Goal: Check status: Check status

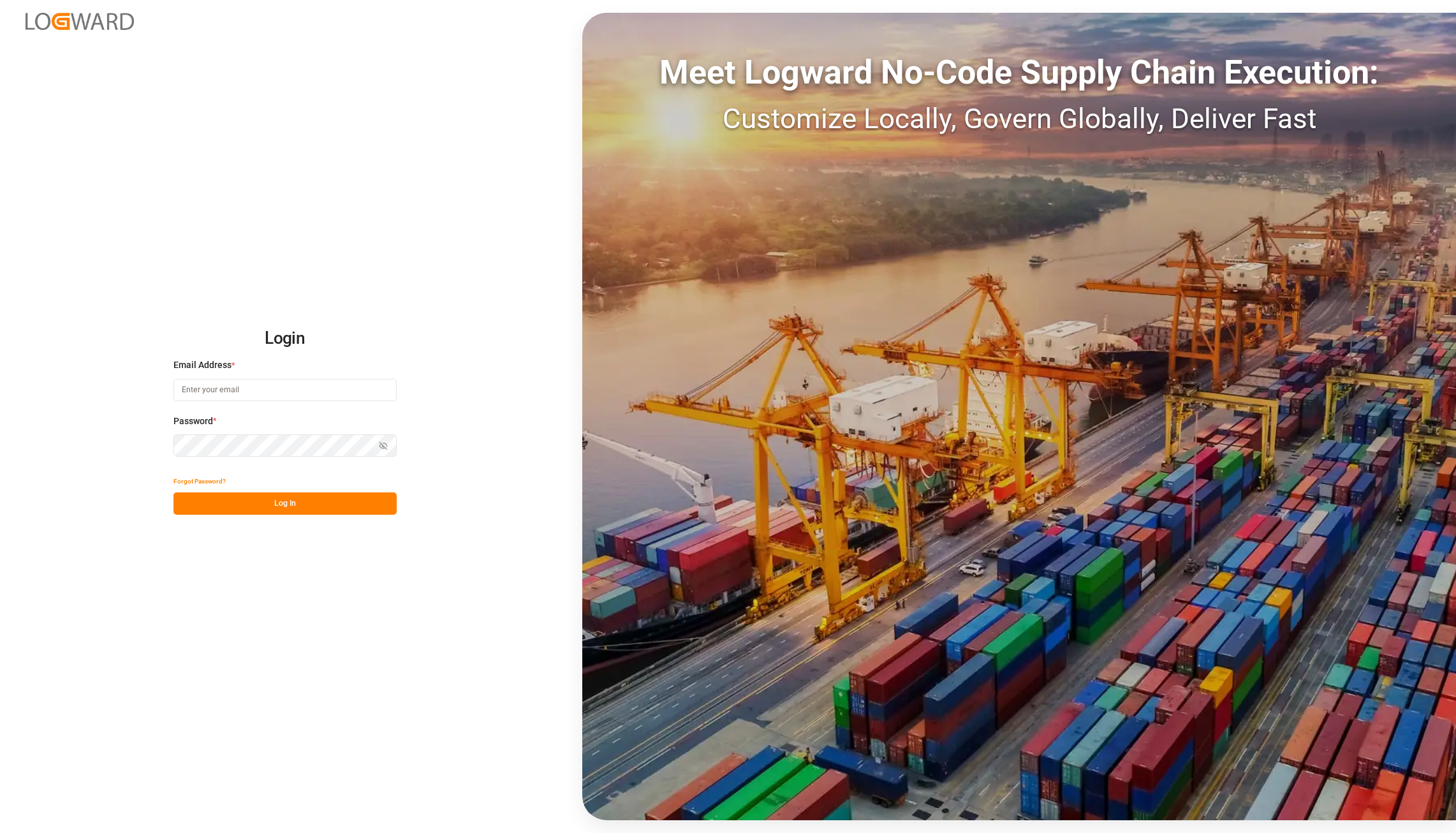
type input "[PERSON_NAME][EMAIL_ADDRESS][PERSON_NAME][DOMAIN_NAME]"
click at [302, 506] on button "Log In" at bounding box center [285, 503] width 223 height 22
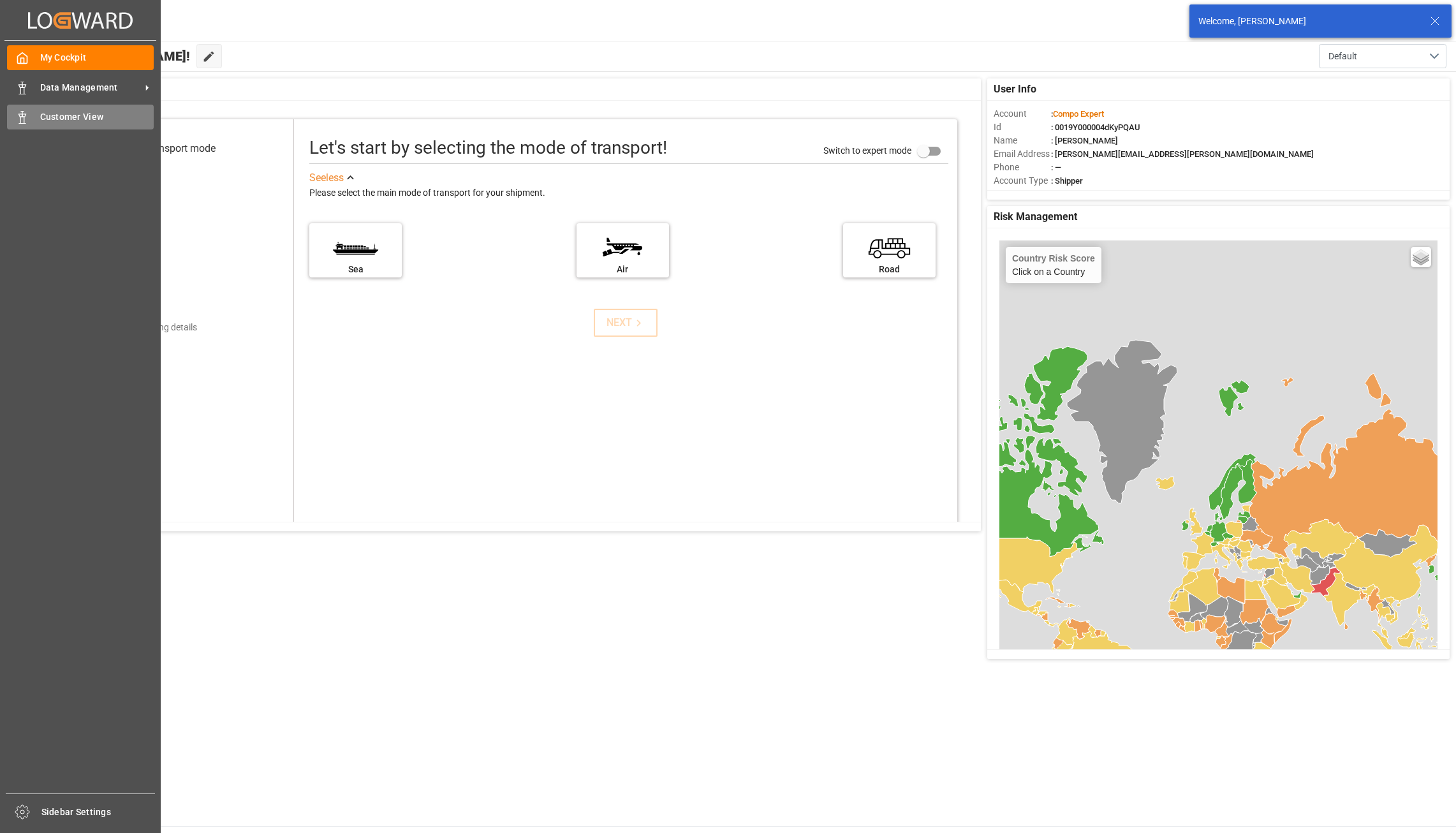
click at [16, 112] on icon at bounding box center [22, 117] width 13 height 13
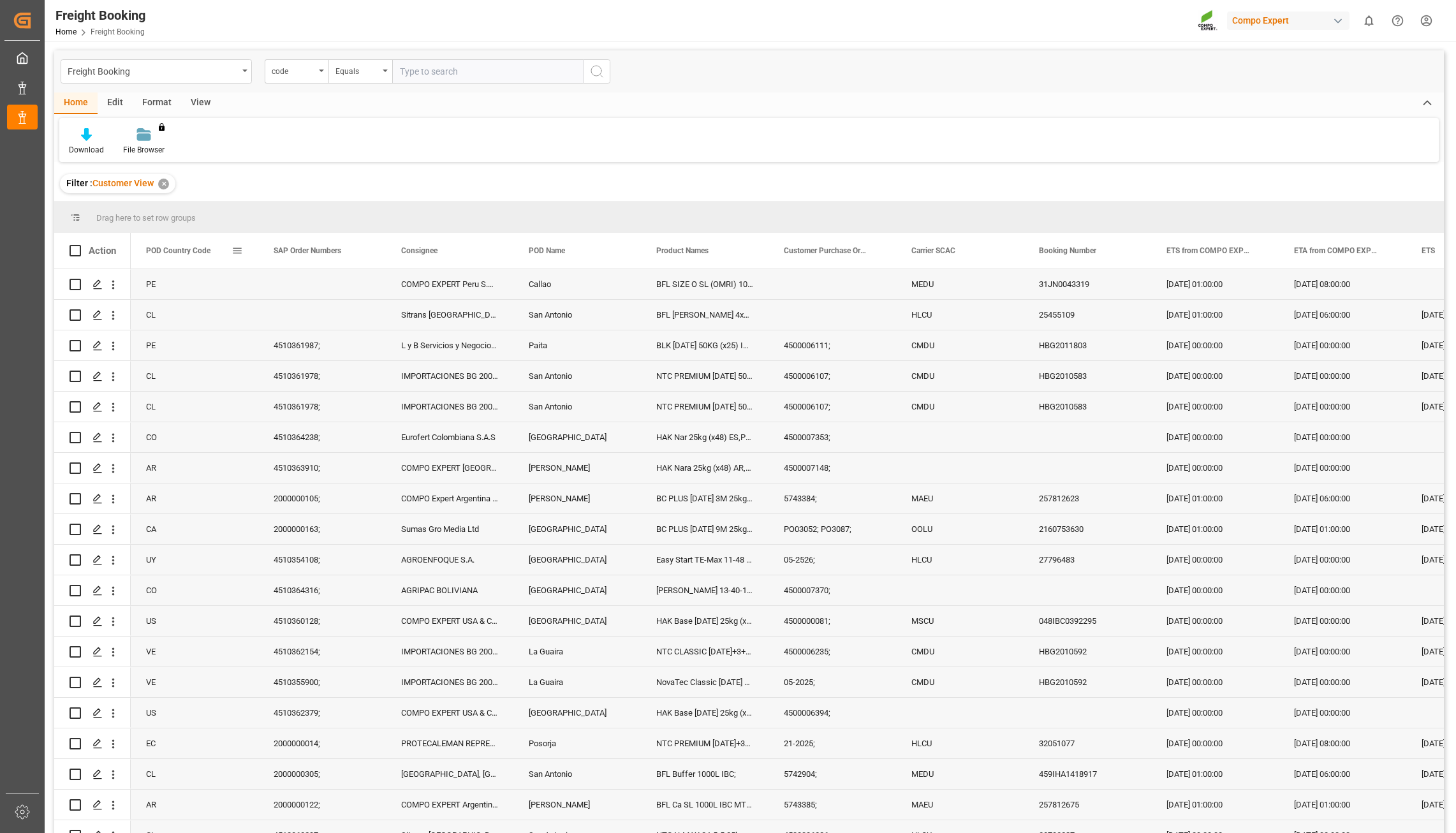
click at [235, 253] on span at bounding box center [237, 250] width 12 height 12
click at [326, 376] on span "Group by POD Country Code" at bounding box center [307, 374] width 120 height 24
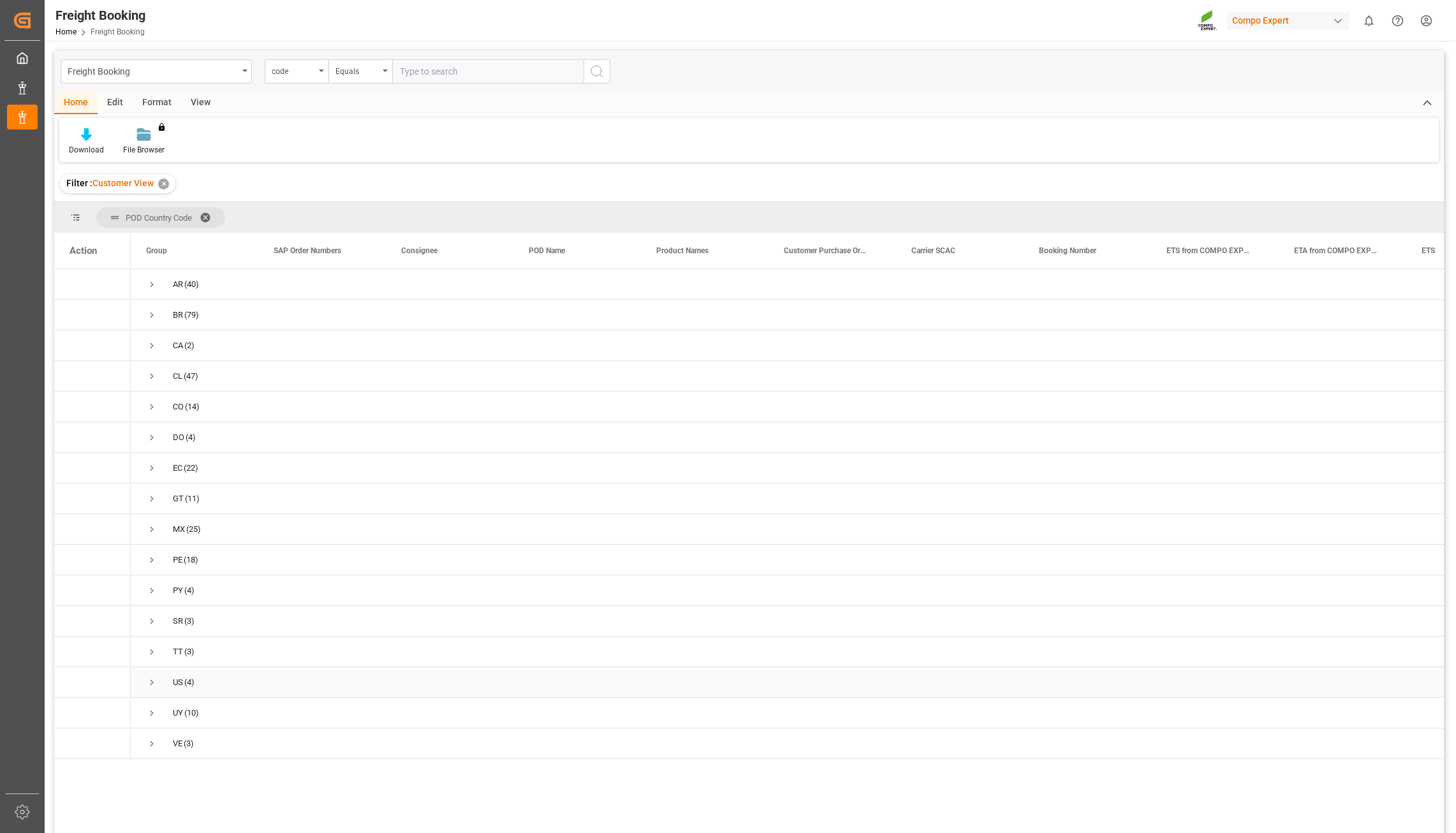
click at [152, 683] on span "Press SPACE to select this row." at bounding box center [152, 682] width 12 height 12
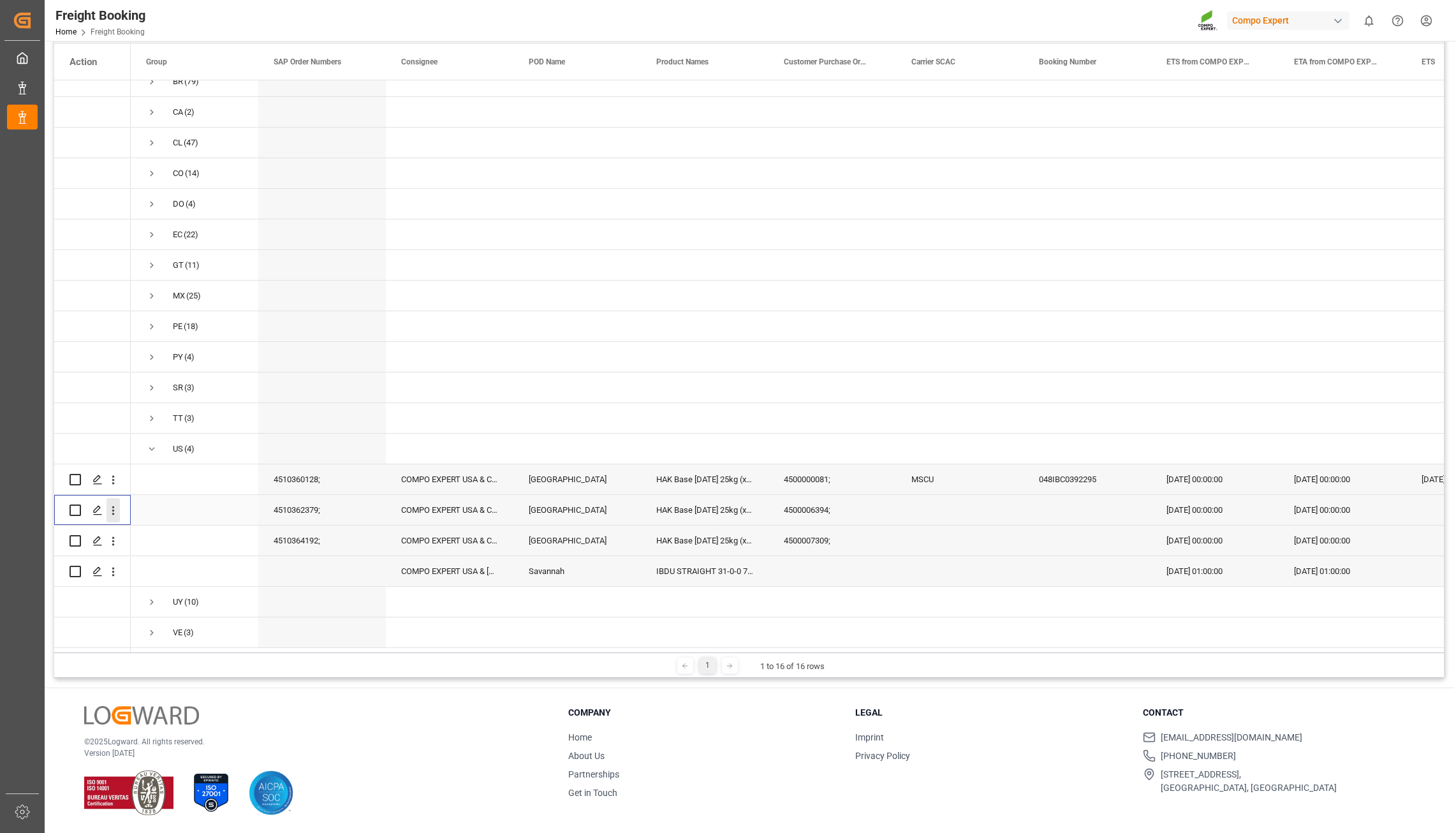
click at [107, 503] on icon "open menu" at bounding box center [114, 510] width 14 height 14
click at [114, 476] on icon "open menu" at bounding box center [114, 480] width 3 height 9
click at [189, 500] on span "Open in new tab" at bounding box center [197, 507] width 116 height 14
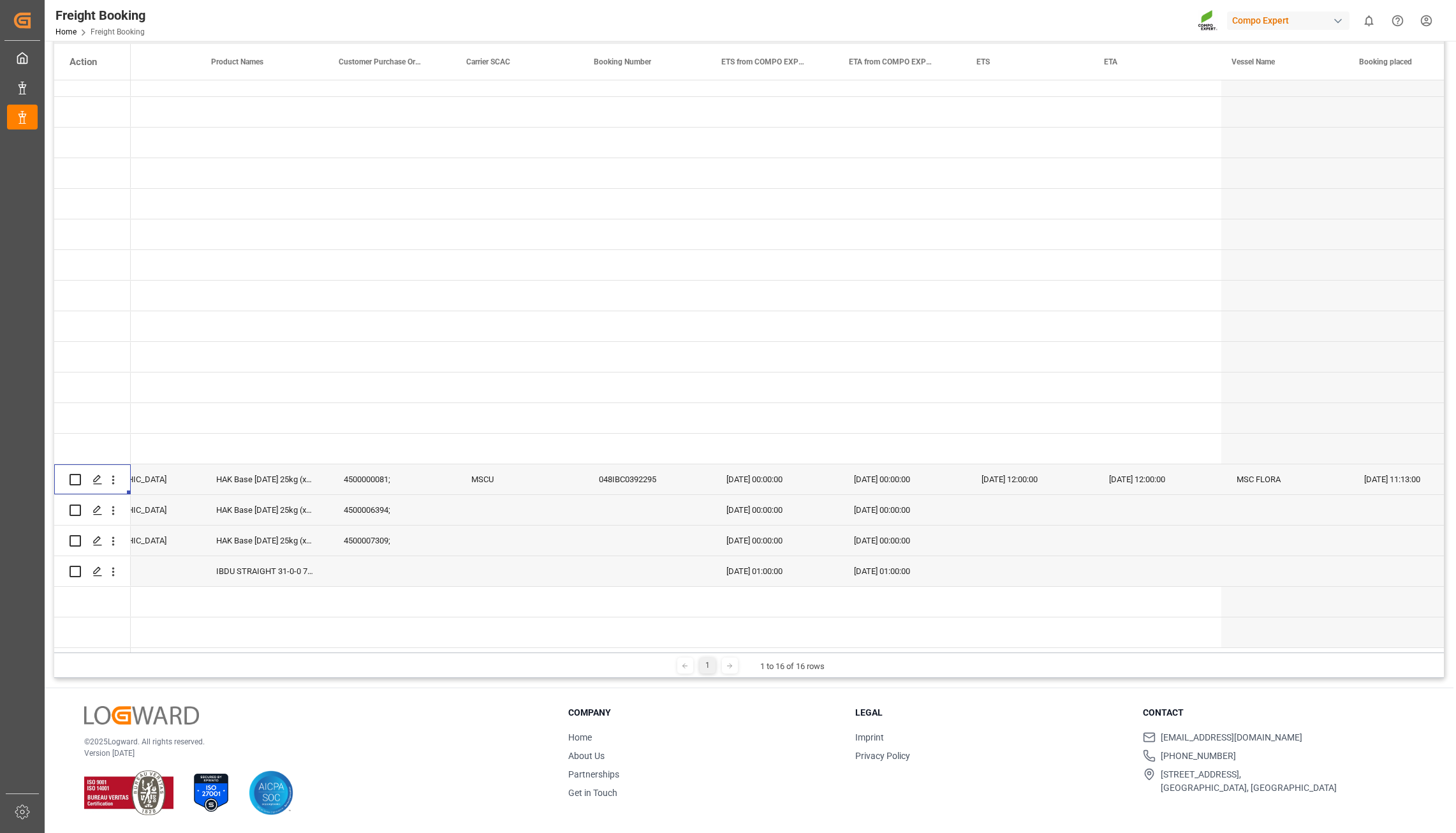
scroll to position [0, 418]
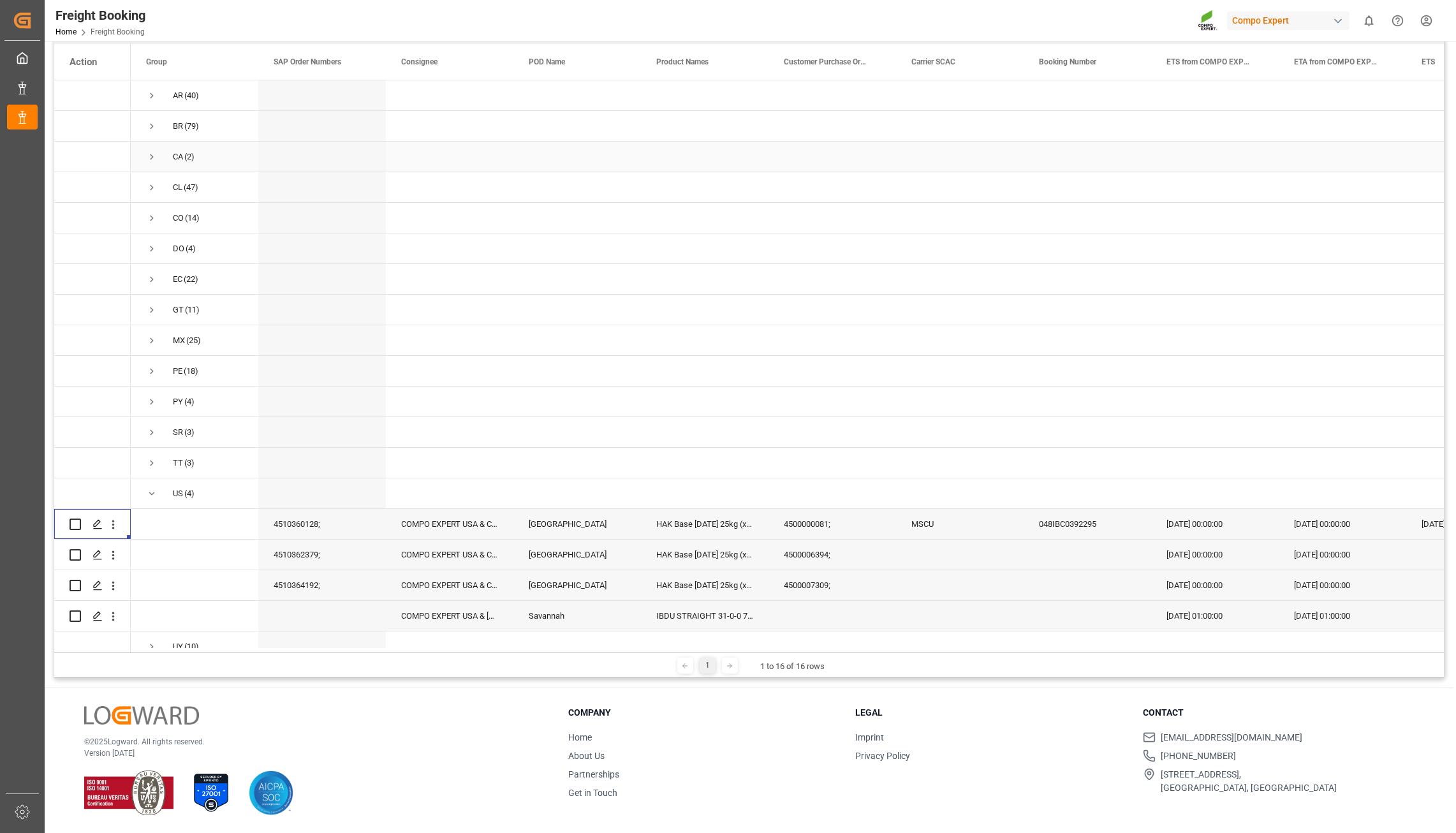
click at [152, 160] on span "Press SPACE to select this row." at bounding box center [152, 156] width 12 height 12
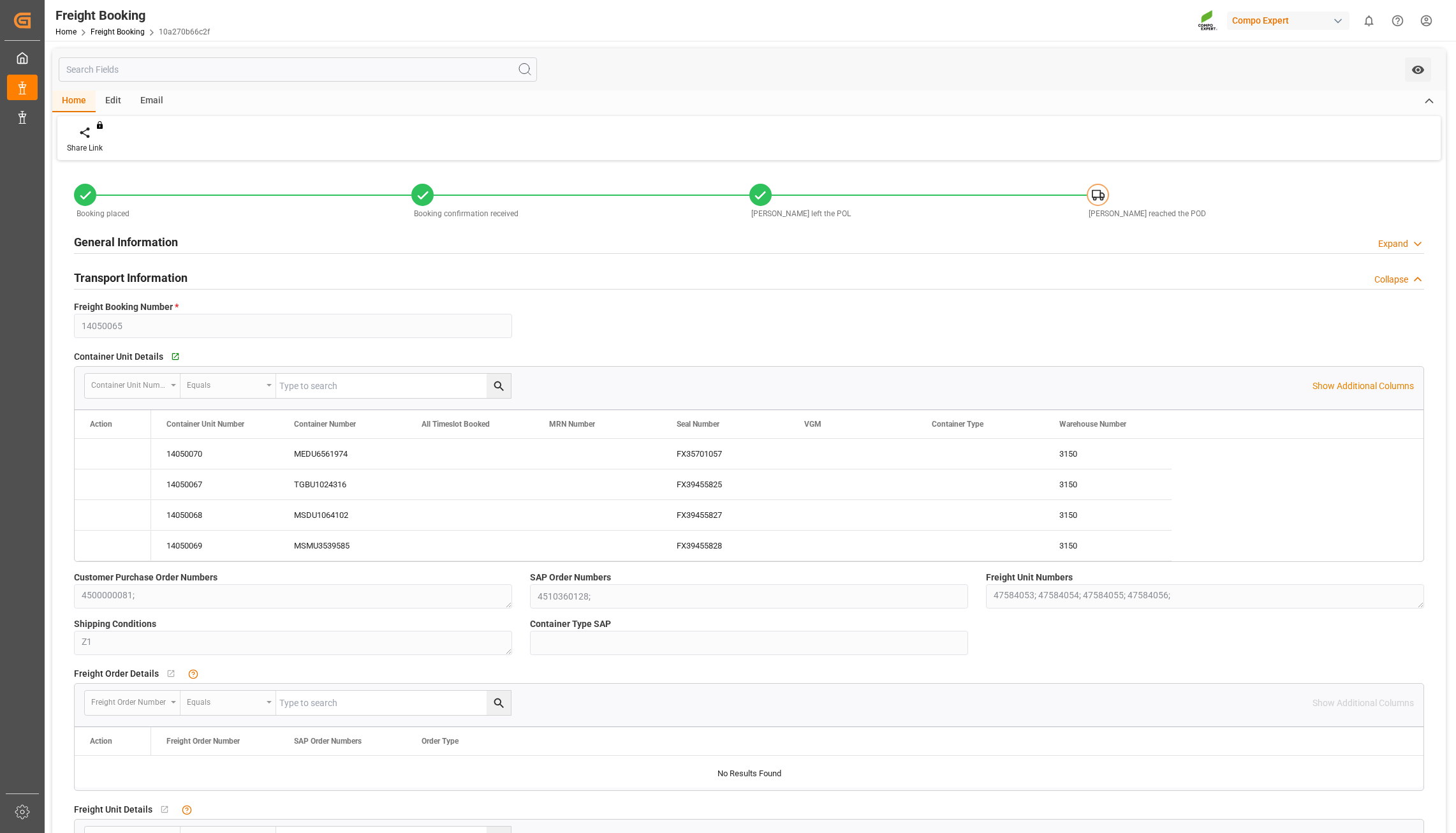
type input "MSCU"
type input "9978937"
type input "ESVLC"
type input "USLAX"
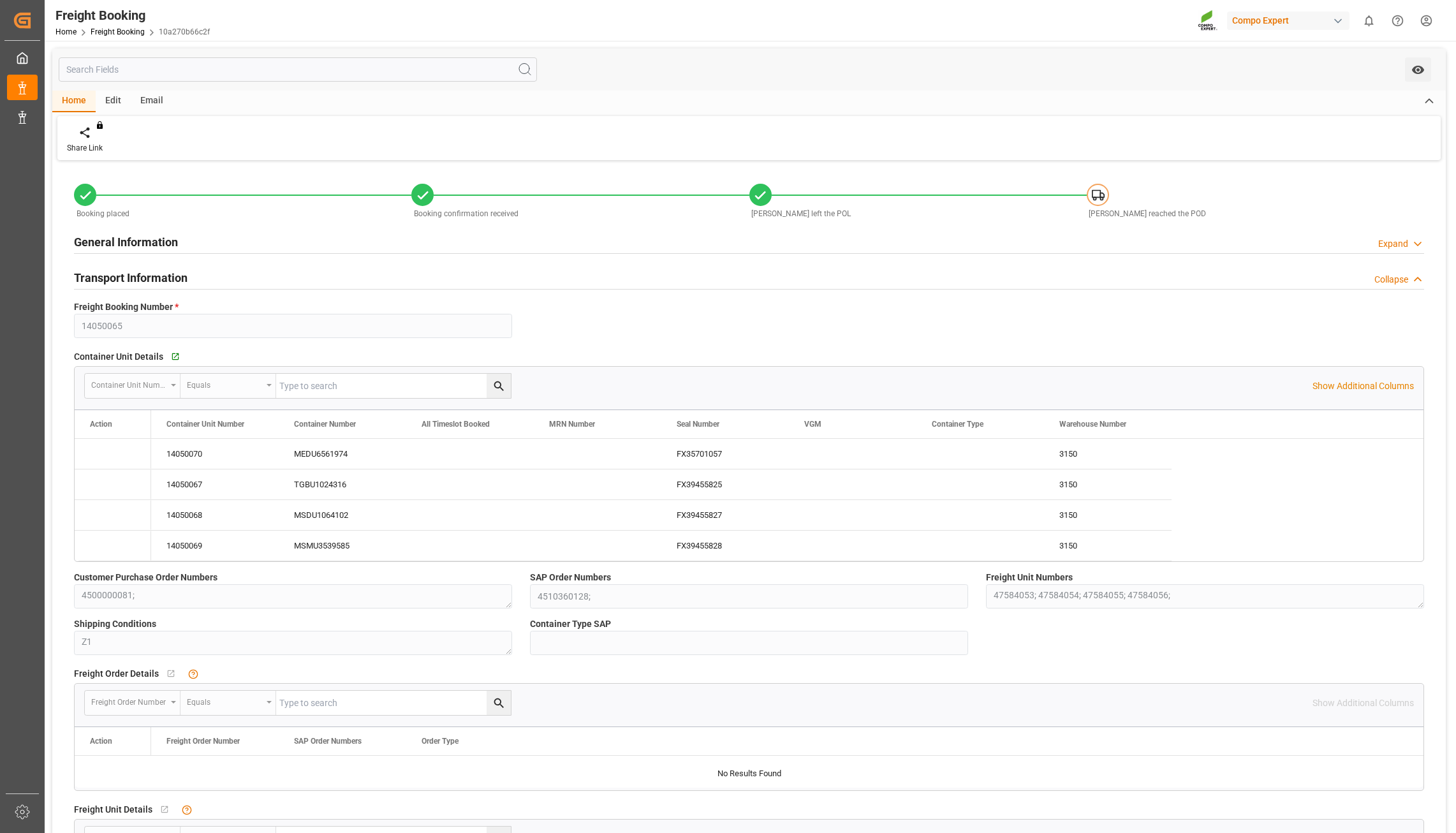
type input "64"
type input "29.07.2025 00:00"
type input "20.08.2025 00:00"
type input "14.09.2025 00:00"
type input "22.08.2025 12:00"
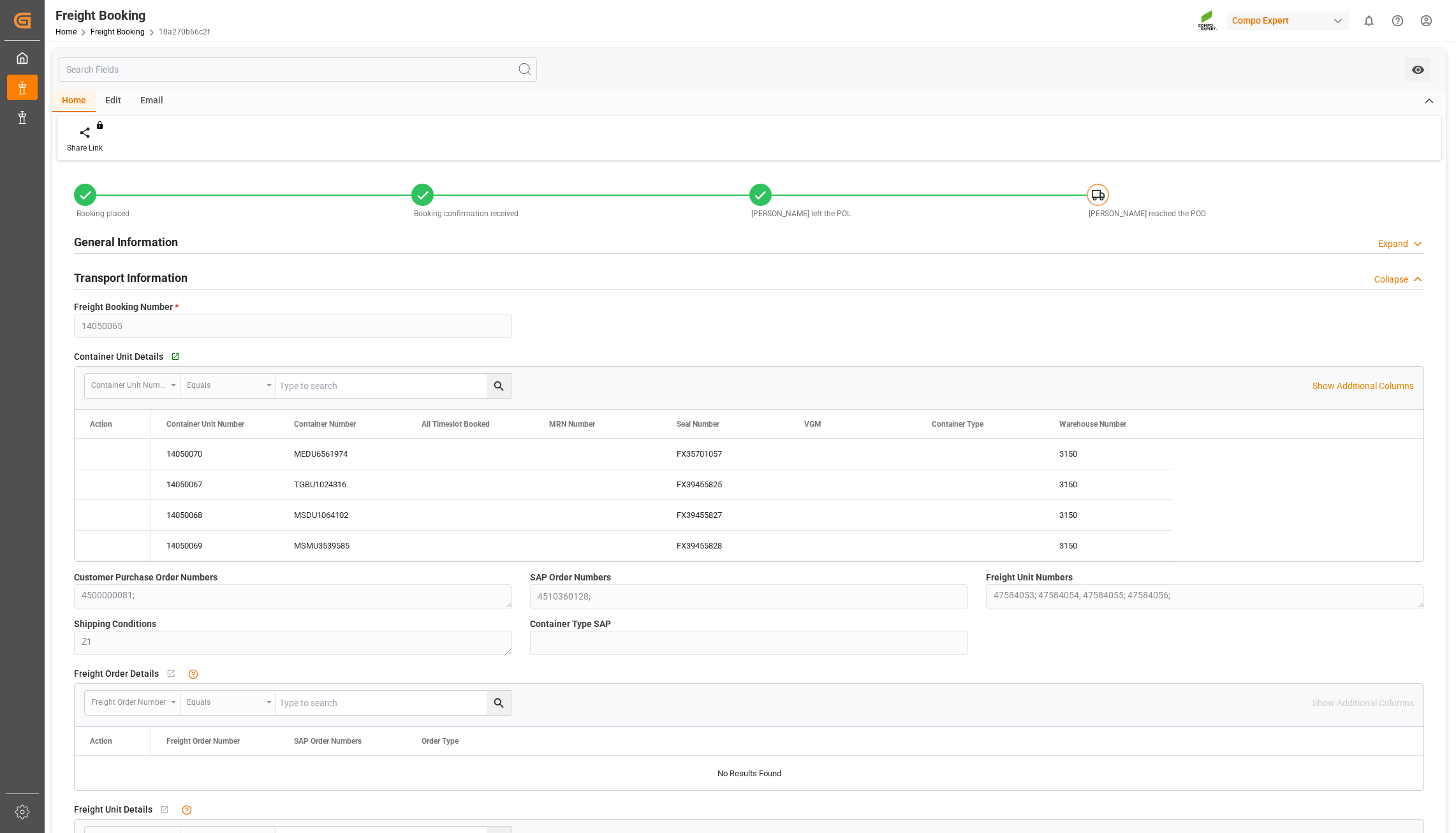
type input "18.09.2025 12:00"
type input "22.08.2025"
type input "05.08.2025 11:12"
type input "05.08.2025 11:13"
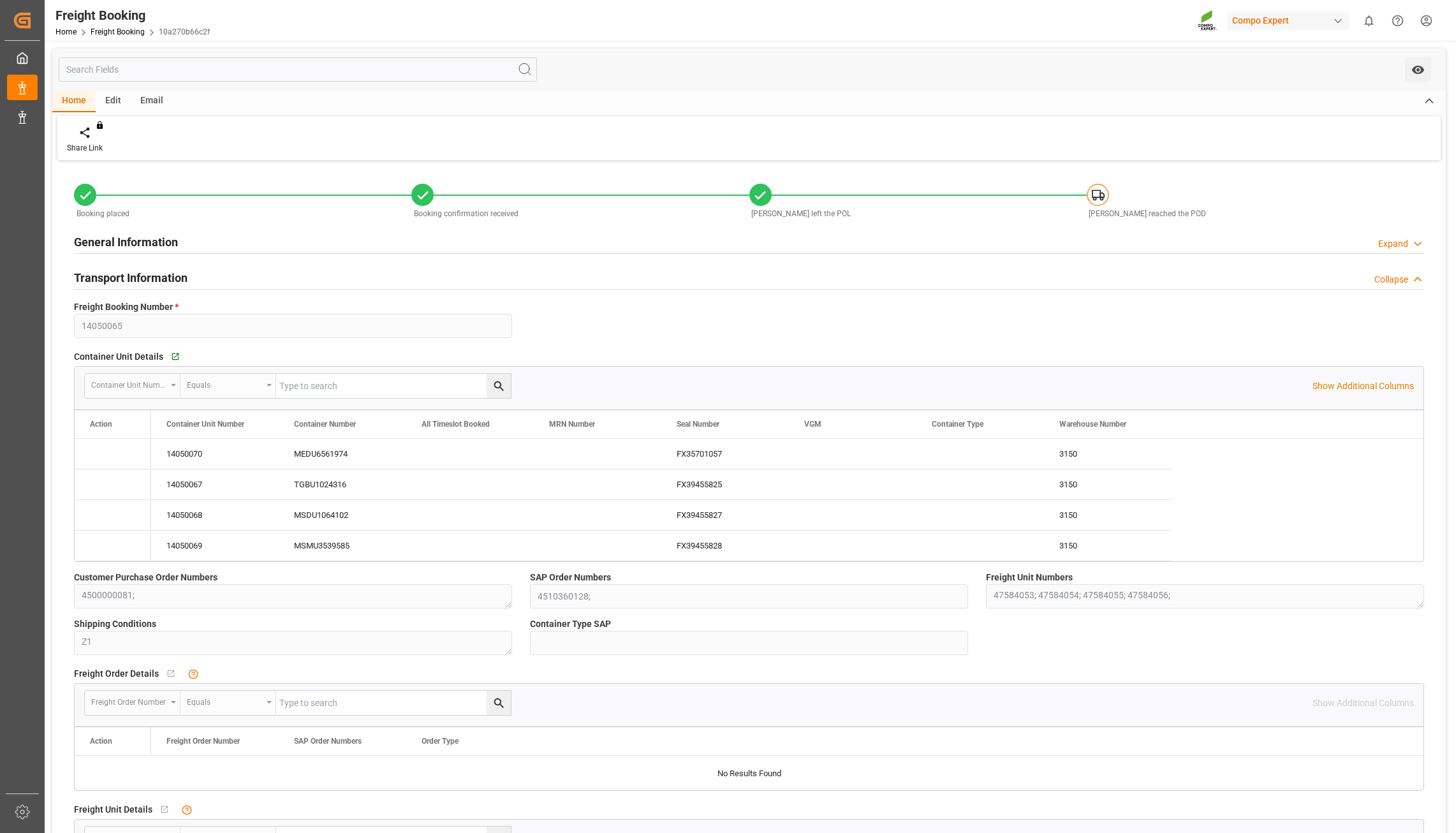
type input "05.08.2025 11:13"
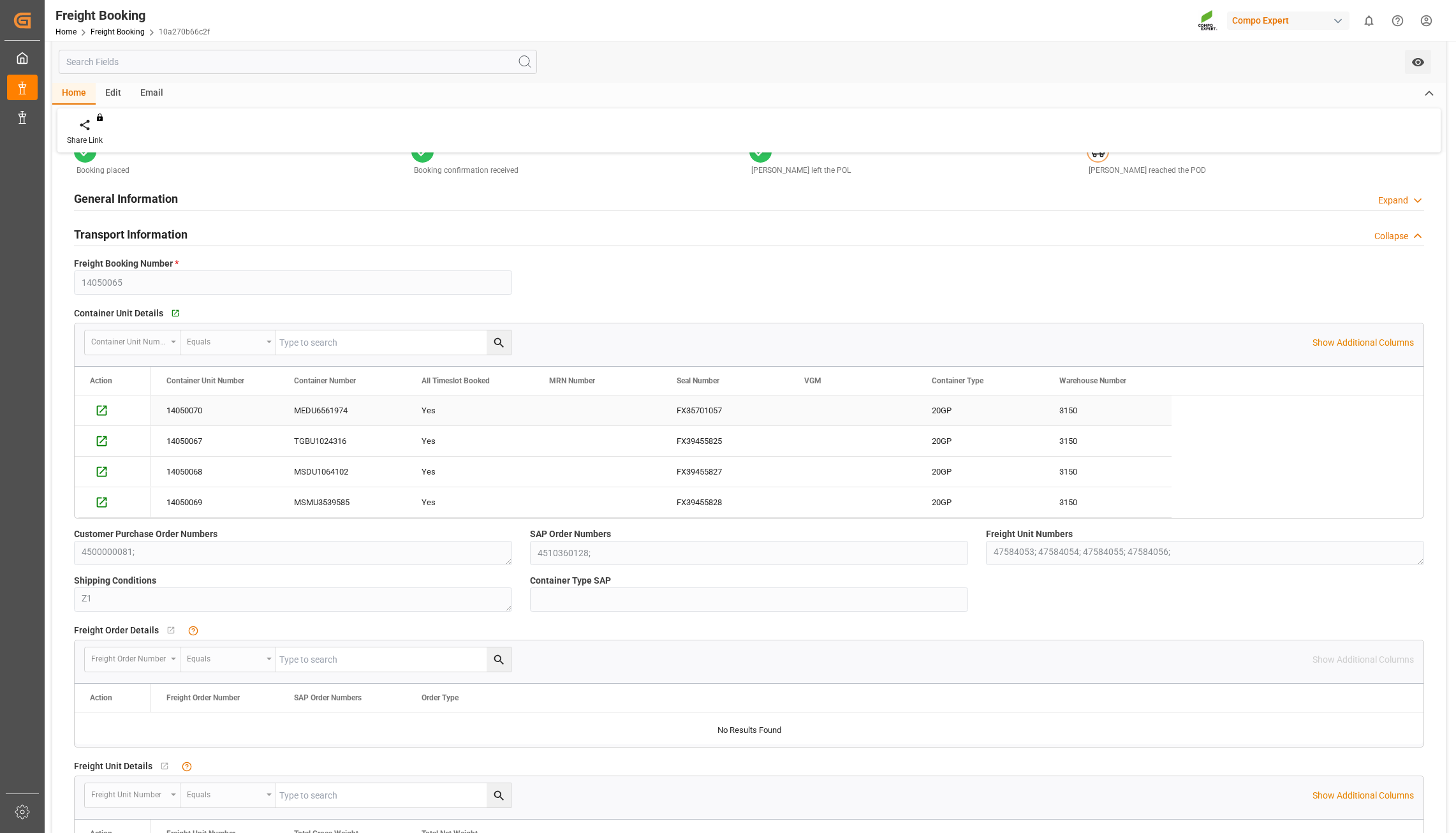
scroll to position [64, 0]
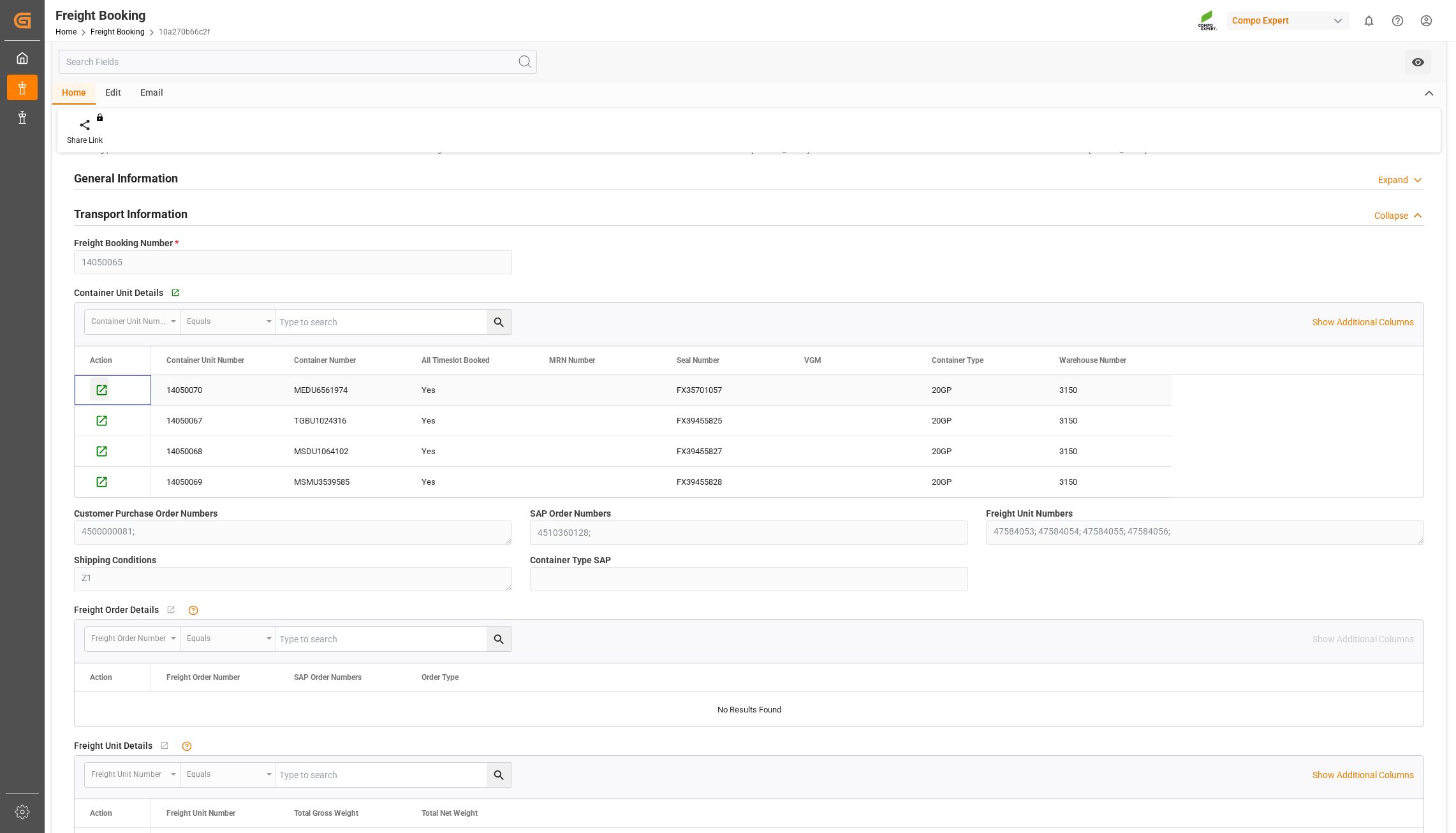
click at [101, 393] on icon "Press SPACE to select this row." at bounding box center [102, 390] width 14 height 14
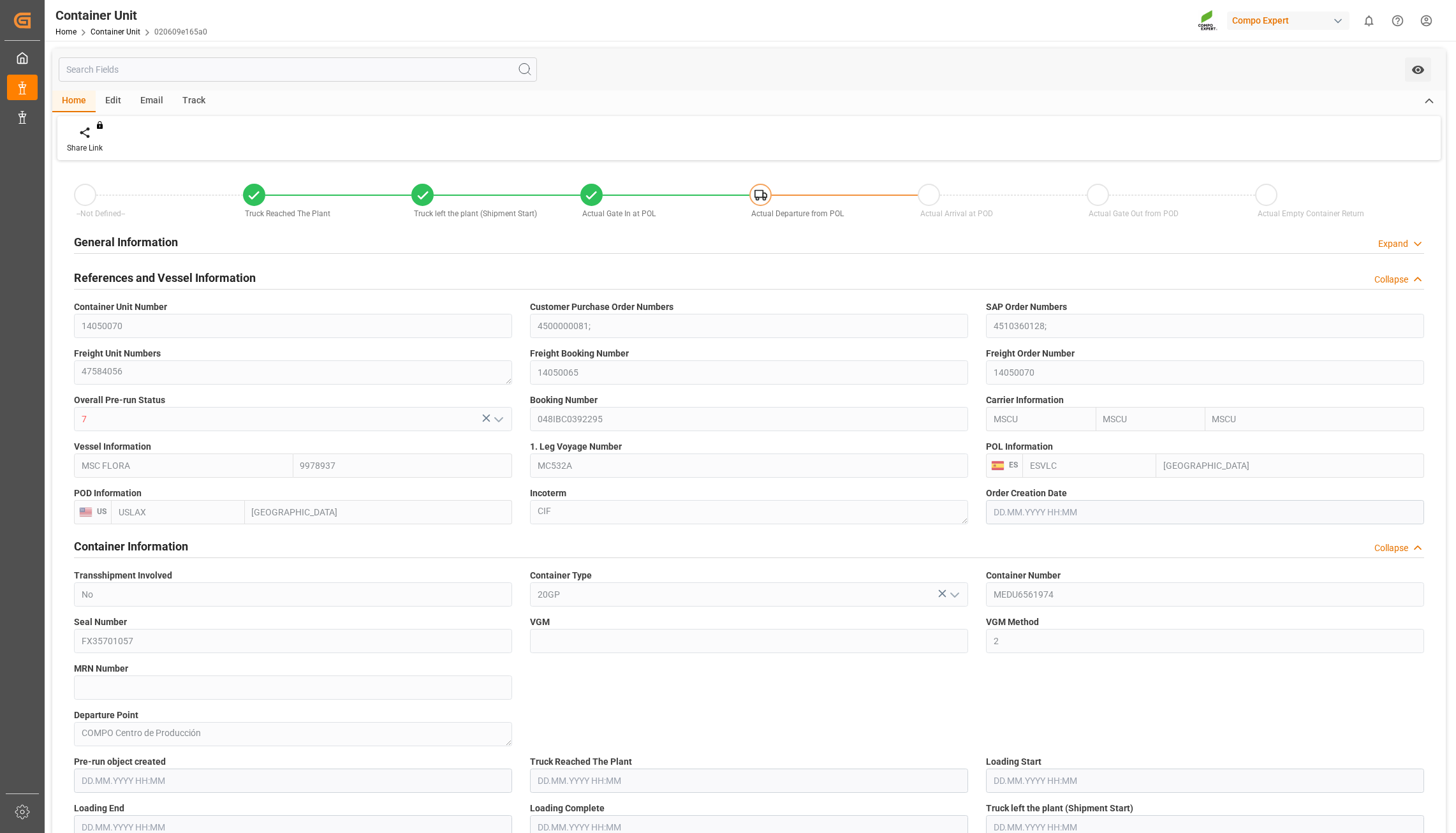
type input "MSCU"
type input "9978937"
type input "ESVLC"
type input "USLAX"
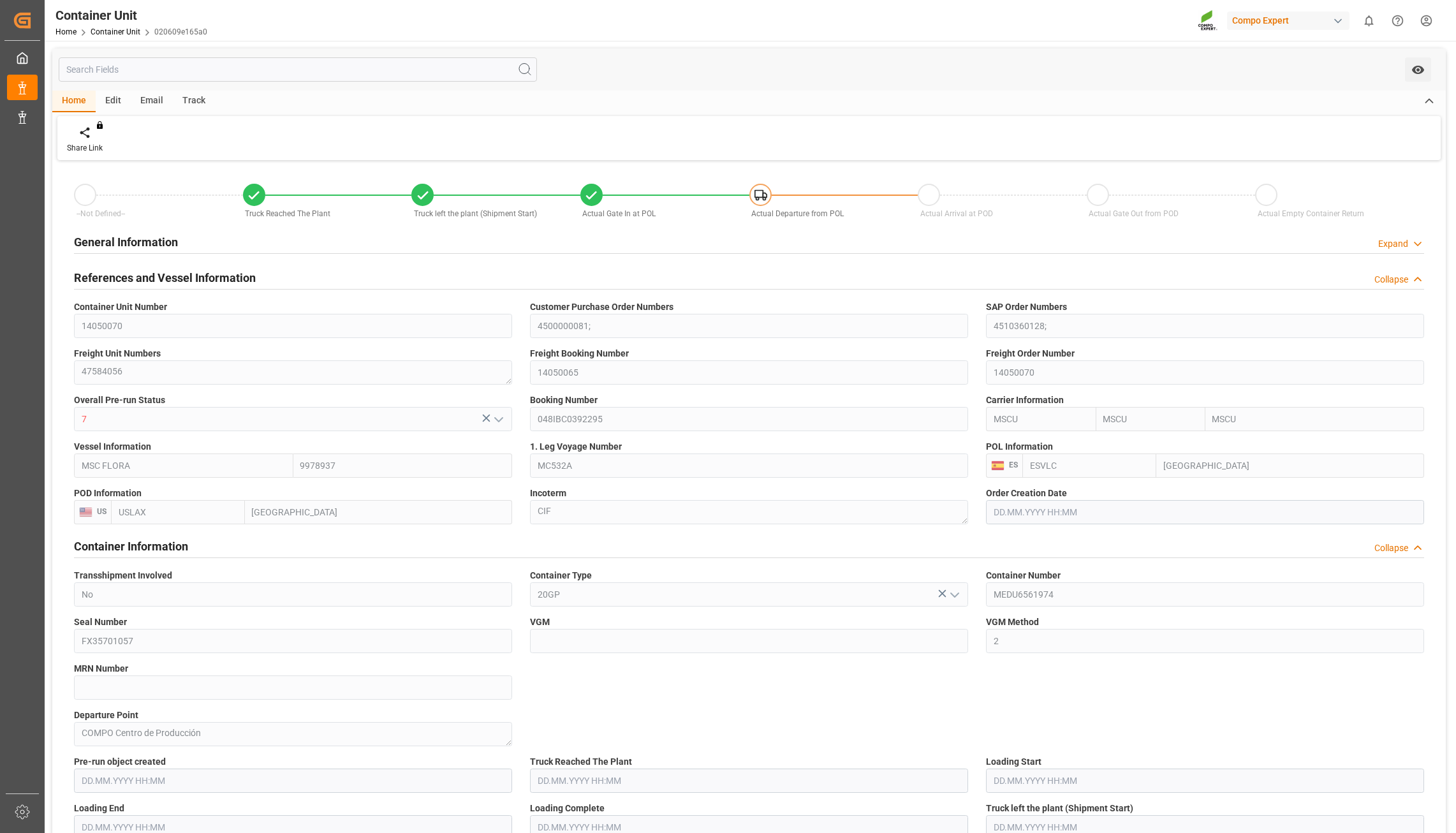
type input "64"
type input "19660.8"
type input "USLAX"
type input "29.07.2025 13:08"
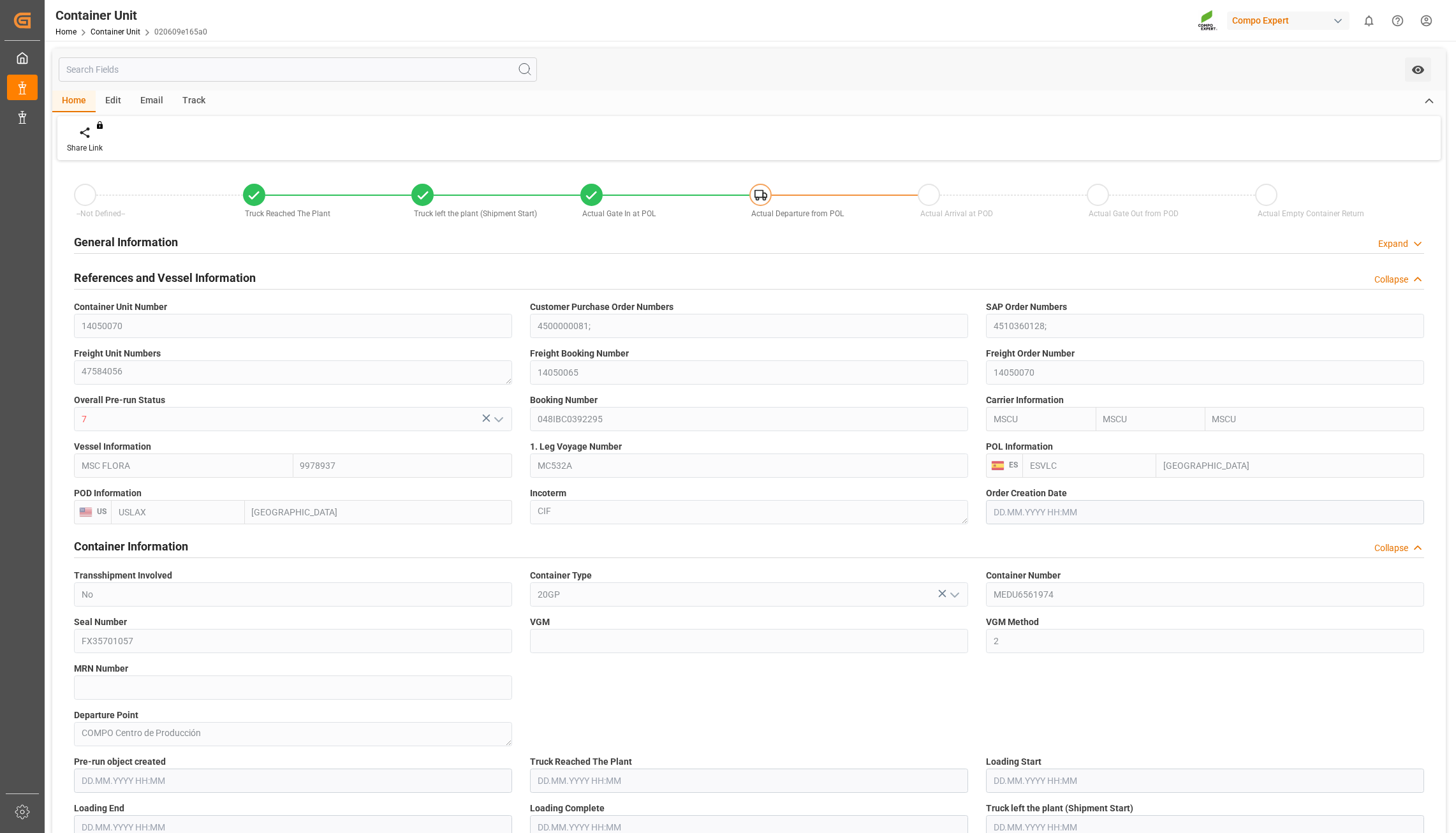
type input "12.08.2025 14:09"
type input "12.08.2025 14:15"
type input "12.08.2025 14:37"
type input "12.08.2025 14:50"
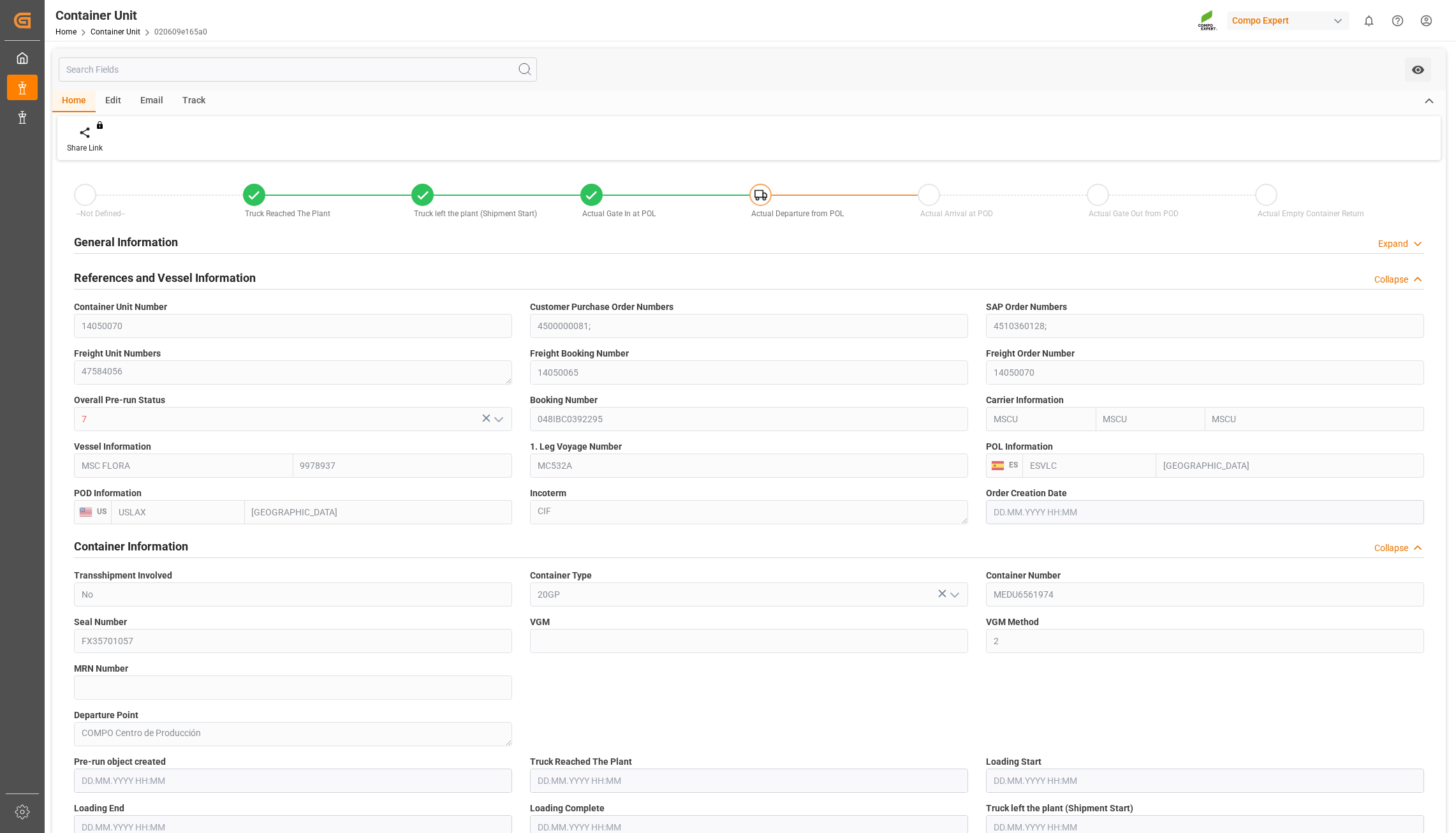
type input "12.08.2025"
type input "29.07.2025"
type input "12.08.2025 12:00"
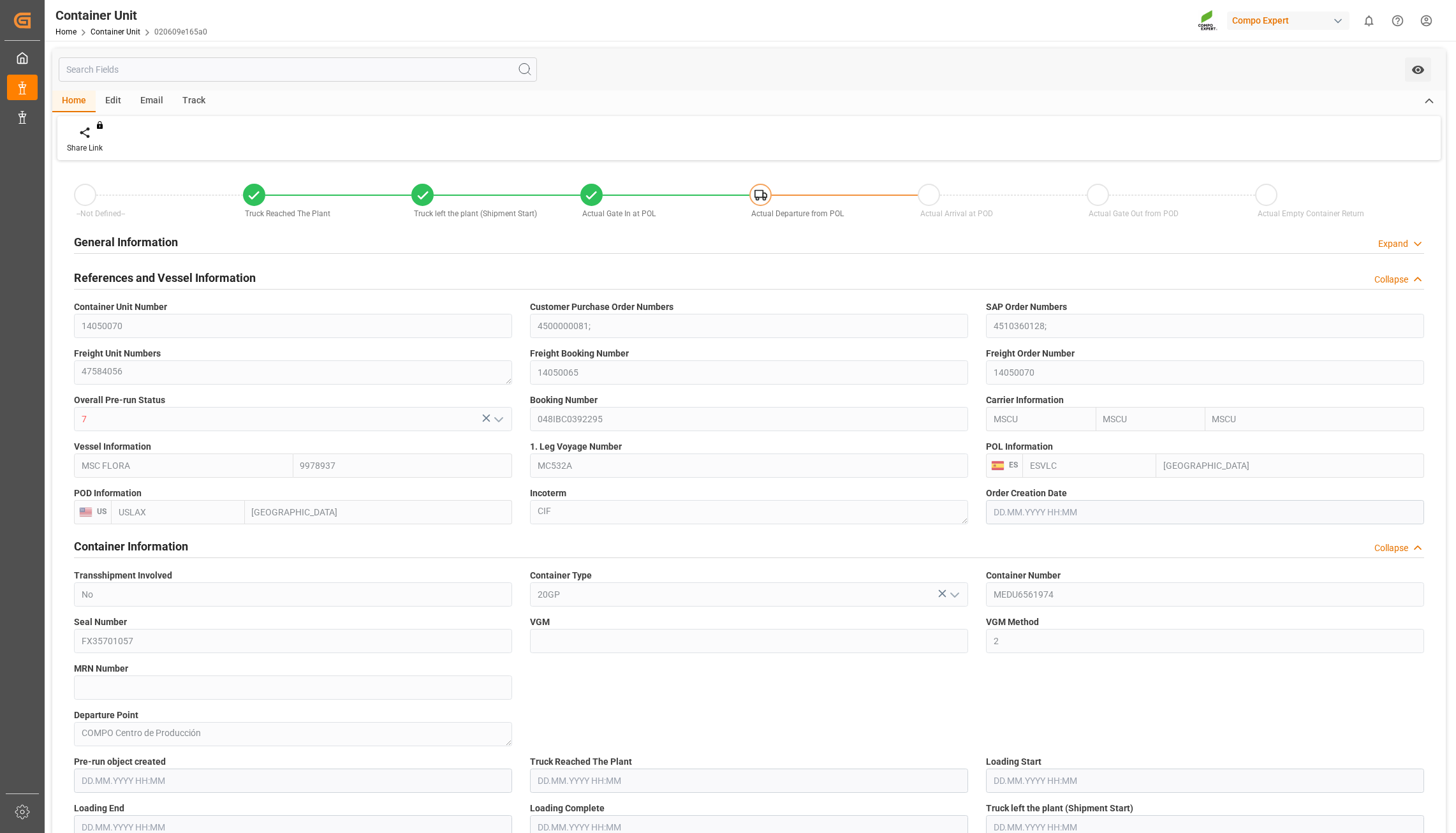
type input "22.08.2025 00:02"
type input "22.08.2025 12:00"
type input "22.08.2025 00:00"
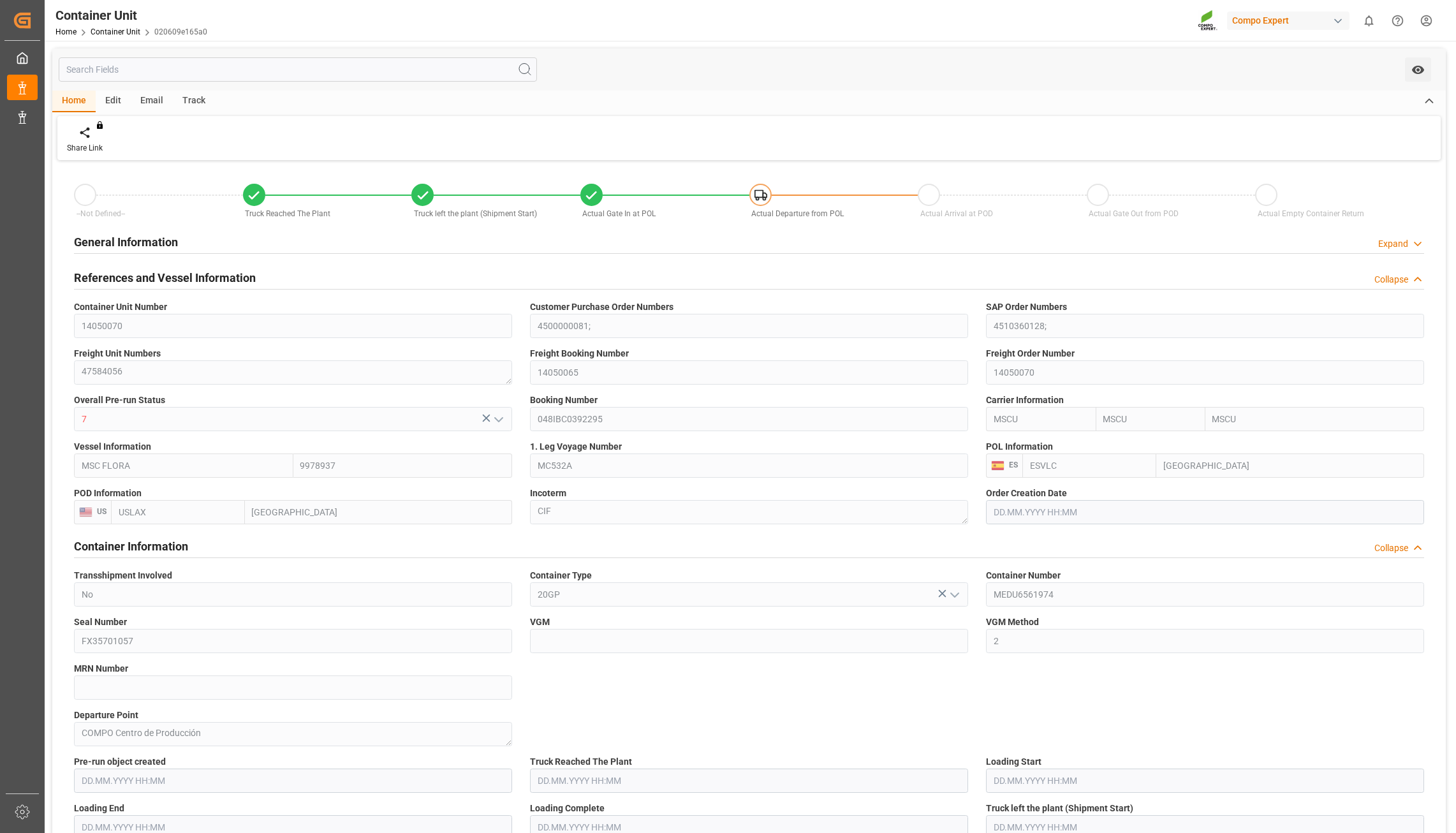
type input "18.09.2025 12:00"
type input "14.09.2025 12:00"
click at [194, 99] on div "Track" at bounding box center [194, 101] width 42 height 22
click at [75, 135] on icon at bounding box center [82, 135] width 13 height 9
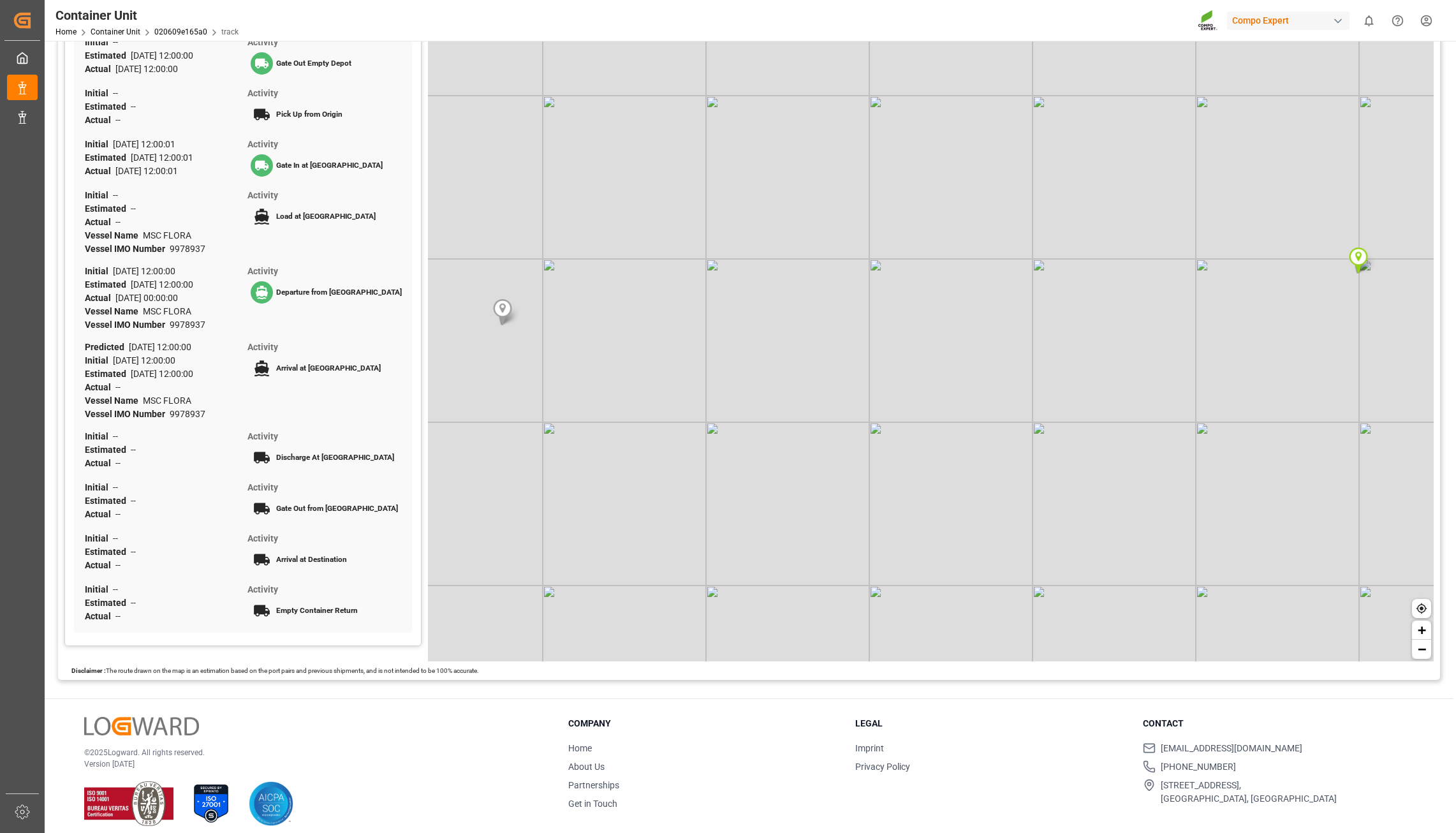
scroll to position [20, 0]
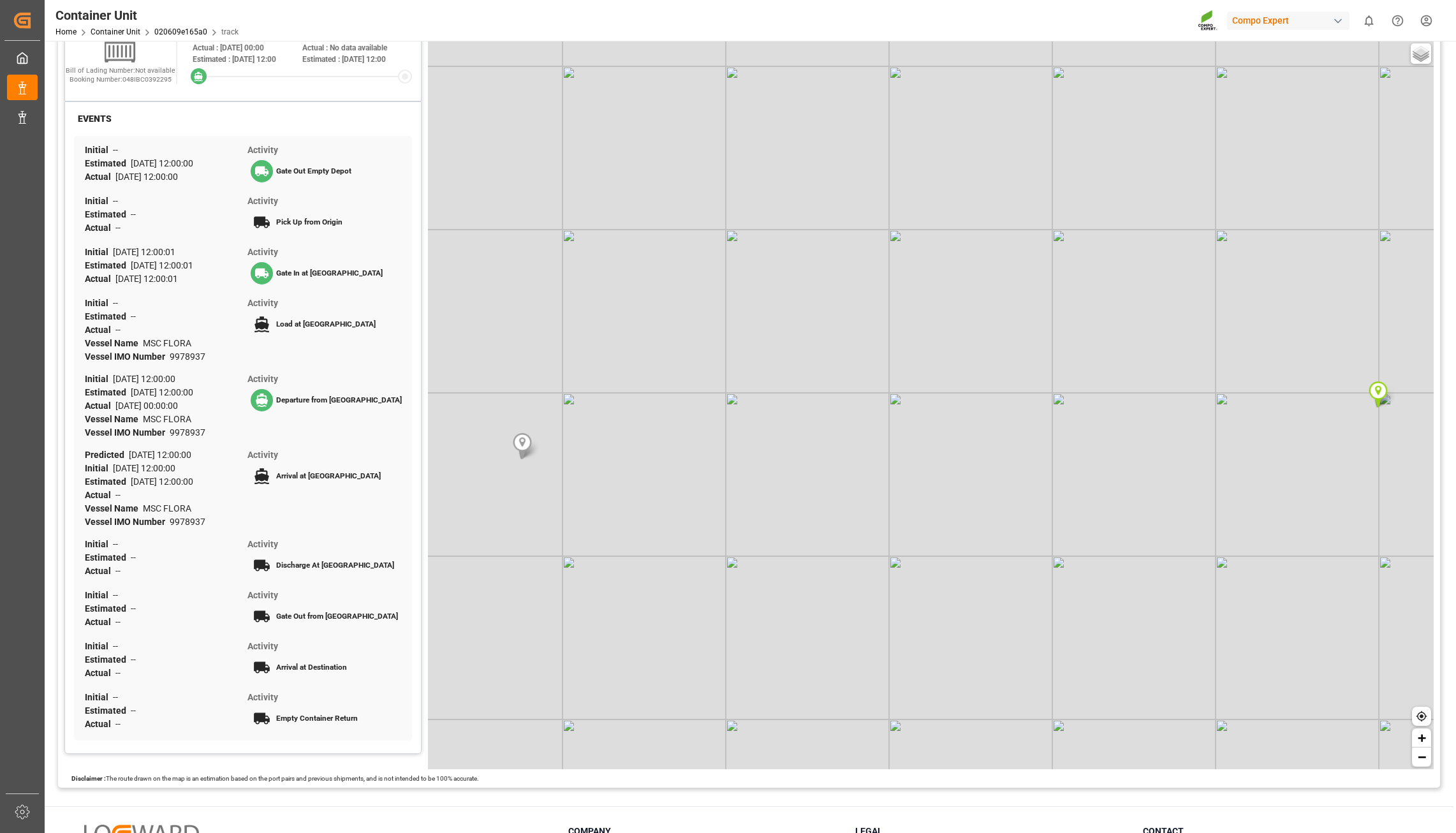
drag, startPoint x: 803, startPoint y: 323, endPoint x: 821, endPoint y: 349, distance: 31.6
click at [822, 347] on div "Basic Grayscale Streets Dark + −" at bounding box center [931, 405] width 1006 height 728
